Goal: Task Accomplishment & Management: Use online tool/utility

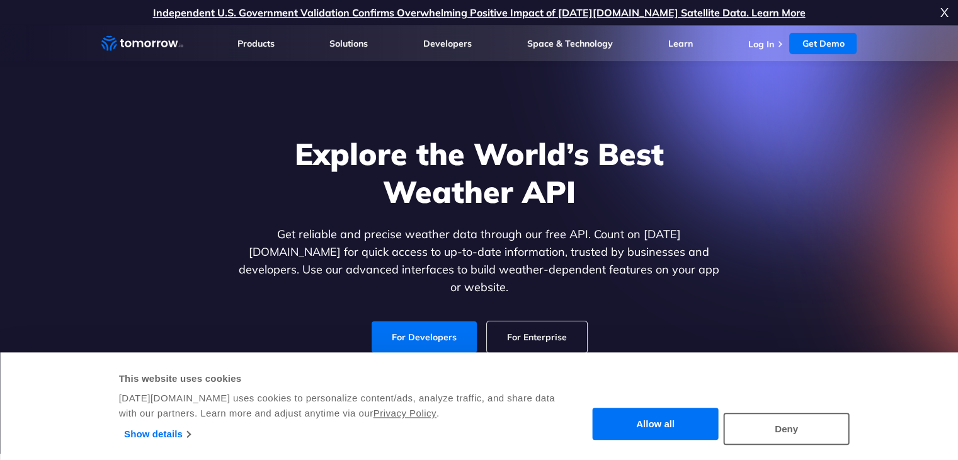
click at [428, 331] on link "For Developers" at bounding box center [424, 336] width 105 height 31
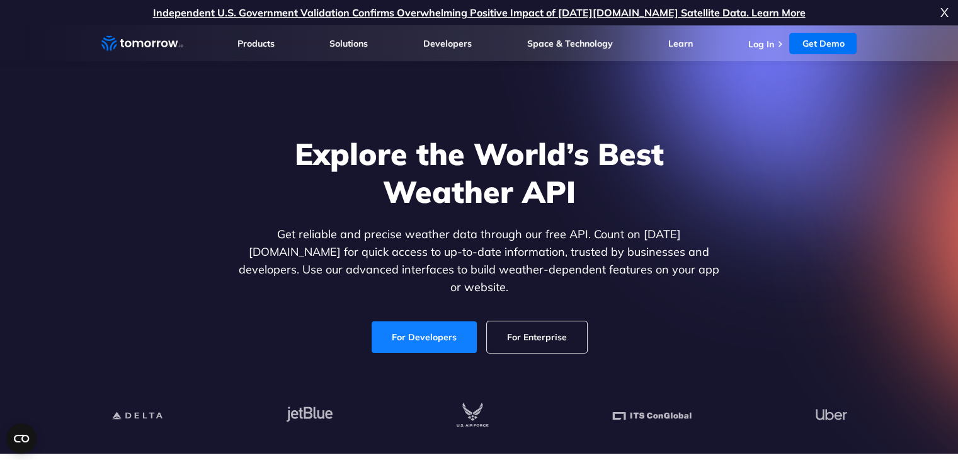
click at [432, 321] on link "For Developers" at bounding box center [424, 336] width 105 height 31
click at [373, 220] on div "Explore the World’s Best Weather API Get reliable and precise weather data thro…" at bounding box center [479, 244] width 486 height 218
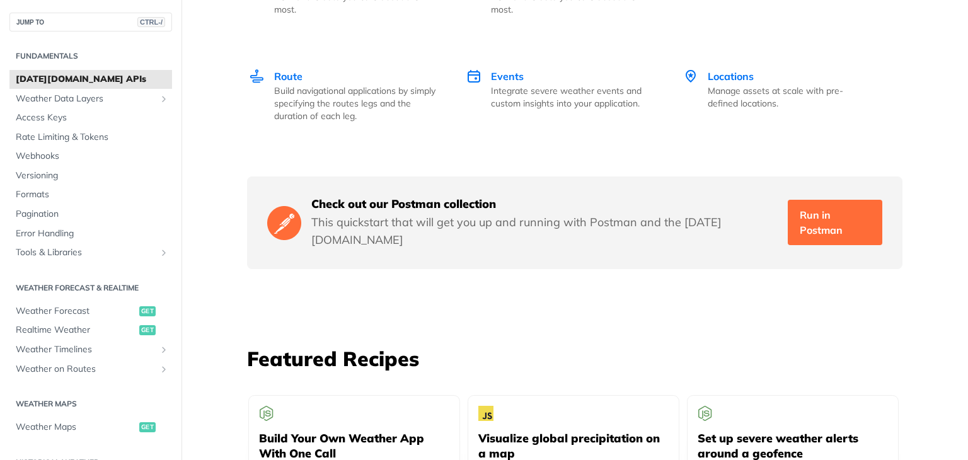
scroll to position [2017, 0]
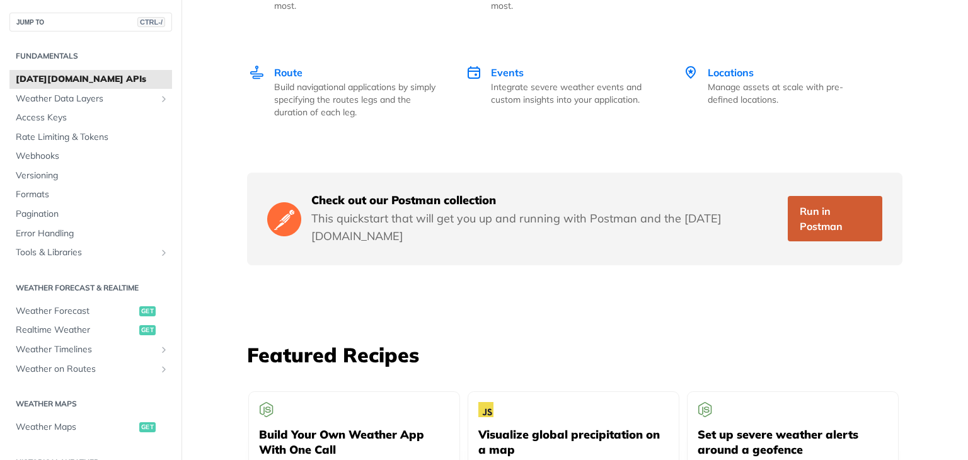
click at [813, 197] on link "Run in Postman" at bounding box center [834, 218] width 94 height 45
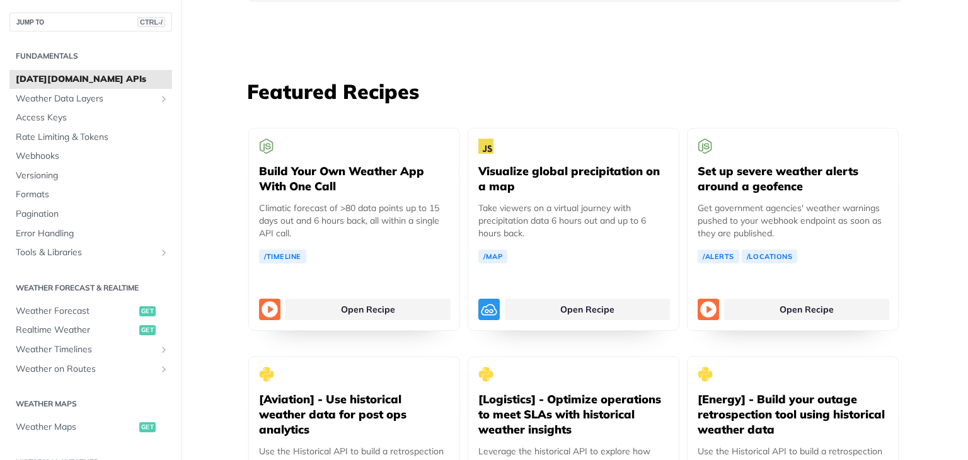
scroll to position [2280, 0]
